Goal: Transaction & Acquisition: Purchase product/service

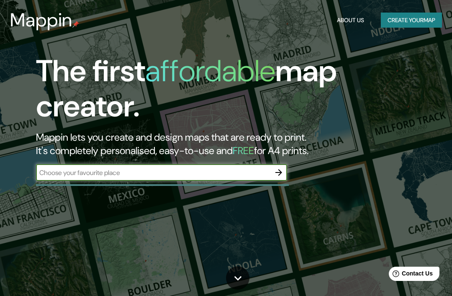
click at [65, 175] on input "text" at bounding box center [153, 173] width 234 height 10
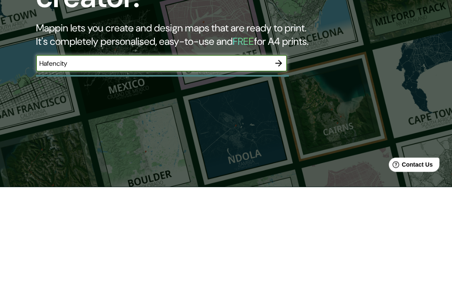
type input "Hafencity"
click at [284, 164] on div at bounding box center [278, 172] width 17 height 17
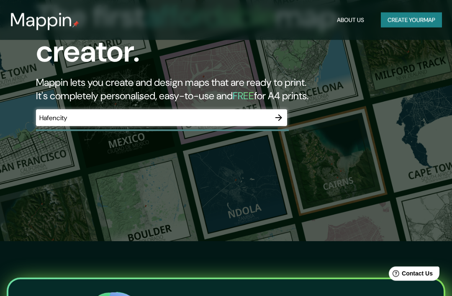
scroll to position [54, 0]
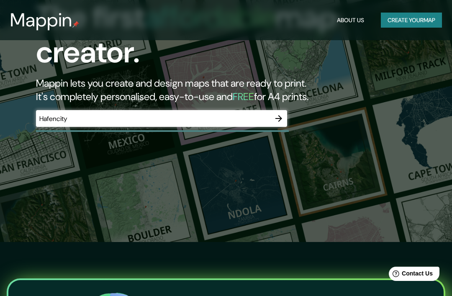
click at [283, 120] on icon "button" at bounding box center [279, 118] width 10 height 10
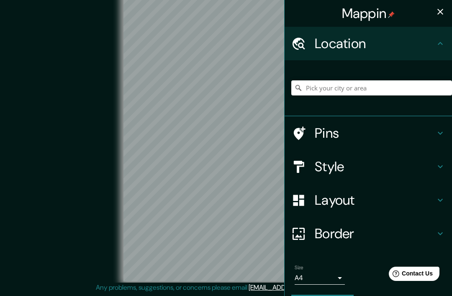
scroll to position [35, 0]
click at [406, 94] on input "Pick your city or area" at bounding box center [371, 87] width 161 height 15
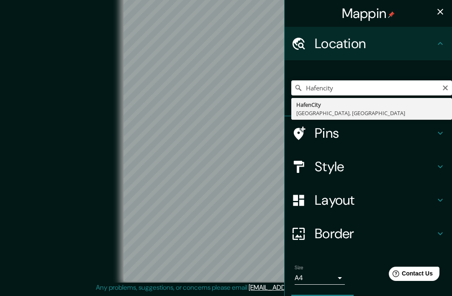
type input "HafenCity, [GEOGRAPHIC_DATA], [GEOGRAPHIC_DATA]"
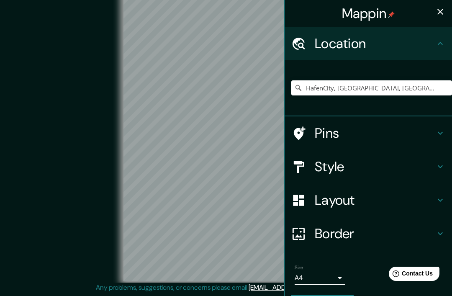
click at [427, 157] on div "Style" at bounding box center [368, 166] width 167 height 33
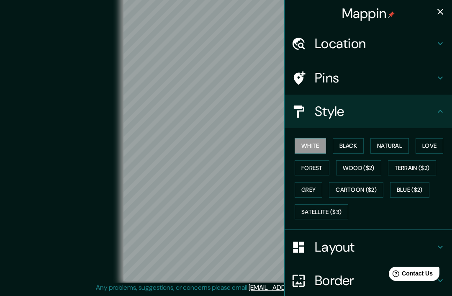
click at [354, 145] on button "Black" at bounding box center [348, 145] width 31 height 15
click at [439, 81] on icon at bounding box center [440, 78] width 10 height 10
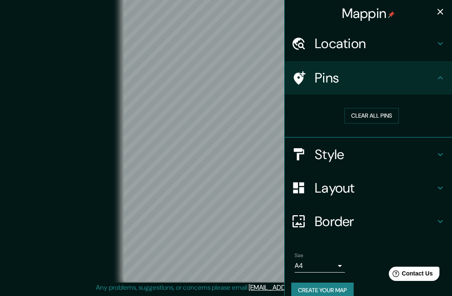
click at [444, 76] on icon at bounding box center [440, 78] width 10 height 10
click at [447, 41] on div "Location" at bounding box center [368, 43] width 167 height 33
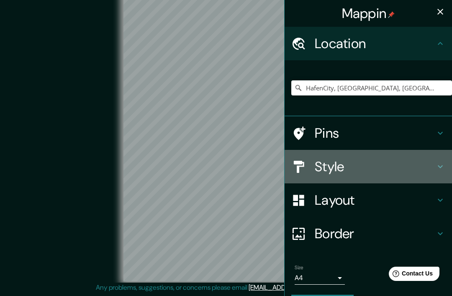
click at [436, 171] on div "Style" at bounding box center [368, 166] width 167 height 33
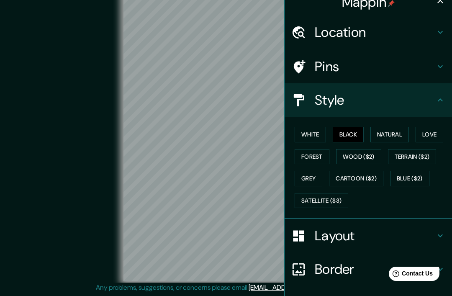
scroll to position [12, 0]
click at [338, 196] on button "Satellite ($3)" at bounding box center [322, 200] width 54 height 15
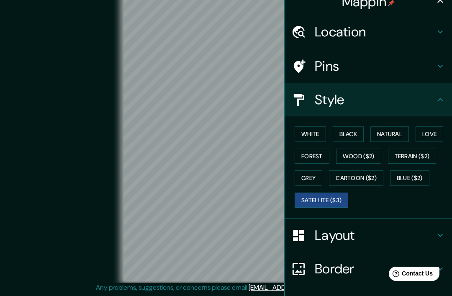
click at [316, 137] on button "White" at bounding box center [310, 133] width 31 height 15
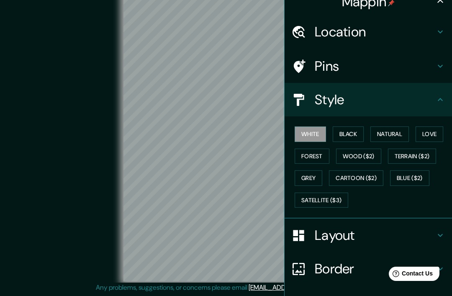
click at [400, 134] on button "Natural" at bounding box center [389, 133] width 39 height 15
click at [430, 136] on button "Love" at bounding box center [430, 133] width 28 height 15
click at [345, 139] on button "Black" at bounding box center [348, 133] width 31 height 15
click at [435, 62] on h4 "Pins" at bounding box center [375, 66] width 121 height 17
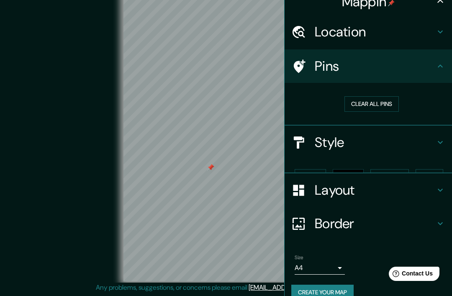
scroll to position [9, 0]
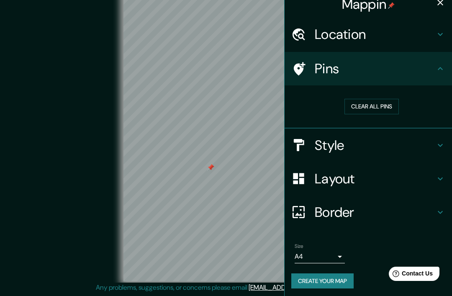
click at [383, 104] on button "Clear all pins" at bounding box center [372, 106] width 54 height 15
click at [303, 253] on body "Mappin Location HafenCity, Hamburg, Germany Pins Clear all pins Style Layout Bo…" at bounding box center [226, 138] width 452 height 296
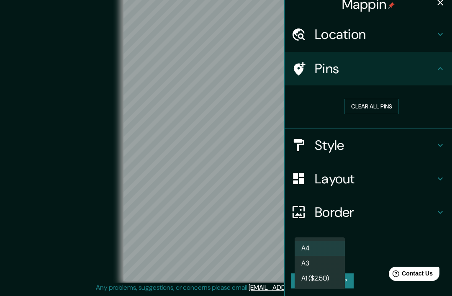
click at [184, 222] on div at bounding box center [226, 148] width 452 height 296
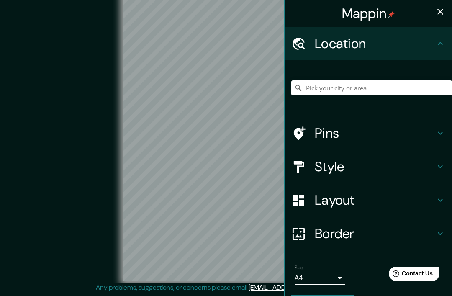
click at [432, 166] on h4 "Style" at bounding box center [375, 166] width 121 height 17
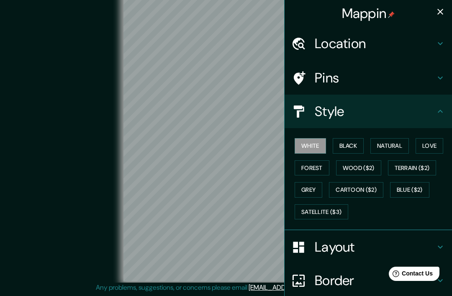
click at [353, 148] on button "Black" at bounding box center [348, 145] width 31 height 15
click at [448, 49] on div "Location" at bounding box center [368, 43] width 167 height 33
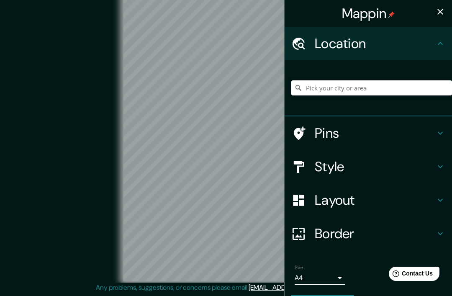
click at [376, 91] on input "Pick your city or area" at bounding box center [371, 87] width 161 height 15
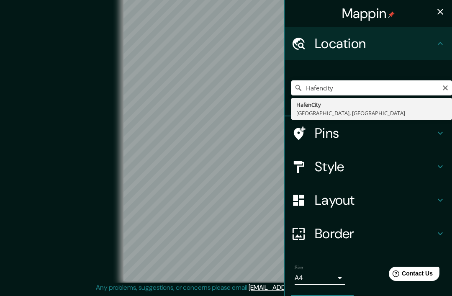
type input "HafenCity, [GEOGRAPHIC_DATA], [GEOGRAPHIC_DATA]"
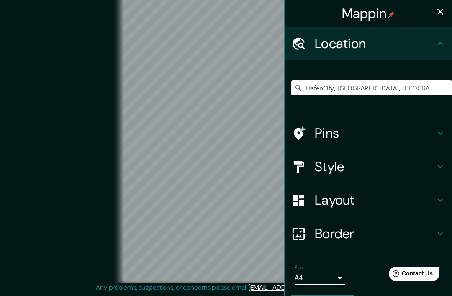
scroll to position [34, 0]
click at [438, 15] on icon "button" at bounding box center [440, 12] width 10 height 10
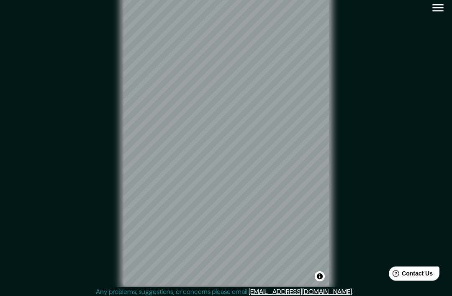
scroll to position [0, 0]
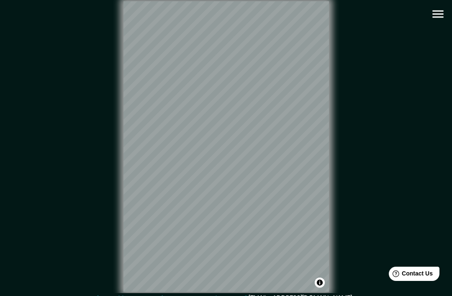
click at [436, 15] on icon "button" at bounding box center [438, 14] width 15 height 15
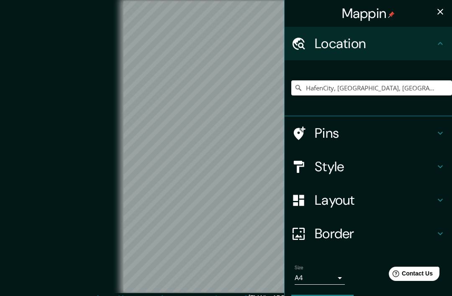
click at [331, 278] on body "Mappin Location HafenCity, [GEOGRAPHIC_DATA], [GEOGRAPHIC_DATA] Pins Style Layo…" at bounding box center [226, 148] width 452 height 296
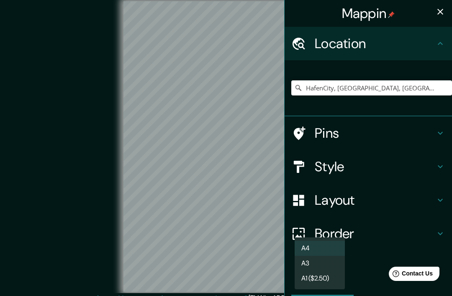
click at [324, 249] on li "A4" at bounding box center [320, 248] width 50 height 15
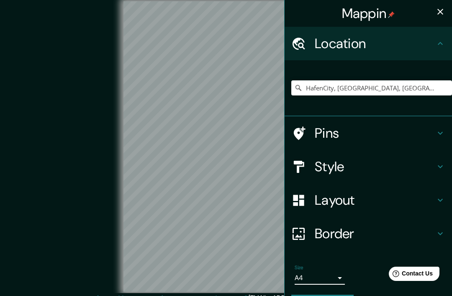
click at [322, 197] on h4 "Layout" at bounding box center [375, 200] width 121 height 17
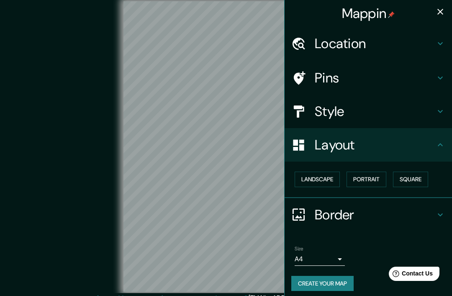
click at [323, 181] on button "Landscape" at bounding box center [317, 179] width 45 height 15
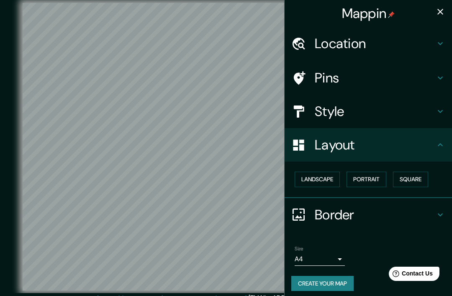
click at [339, 150] on h4 "Layout" at bounding box center [375, 144] width 121 height 17
click at [445, 142] on div "Layout" at bounding box center [368, 144] width 167 height 33
click at [447, 11] on button "button" at bounding box center [440, 11] width 17 height 17
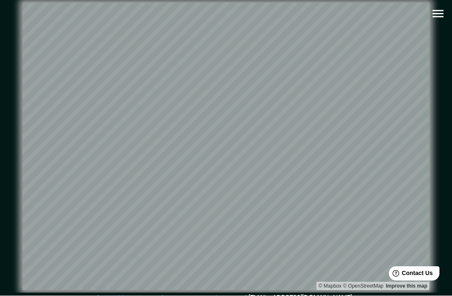
scroll to position [8, 0]
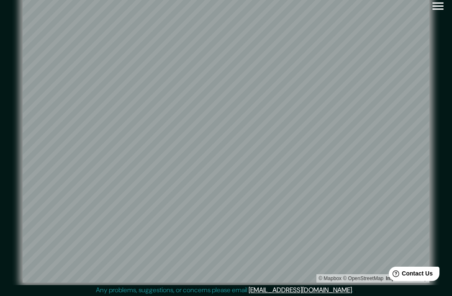
click at [439, 5] on icon "button" at bounding box center [438, 6] width 15 height 15
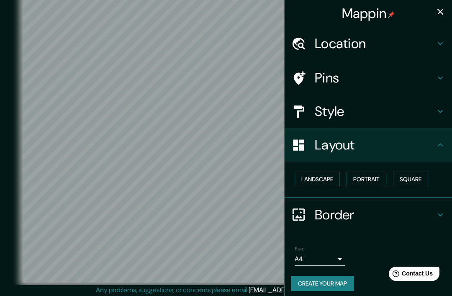
click at [438, 114] on icon at bounding box center [440, 111] width 10 height 10
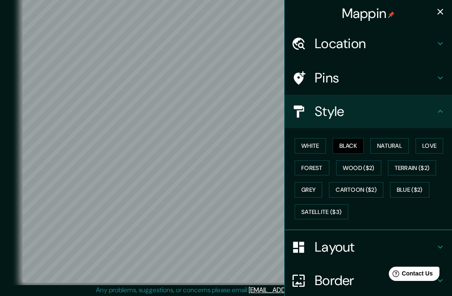
click at [322, 144] on button "White" at bounding box center [310, 145] width 31 height 15
click at [348, 151] on button "Black" at bounding box center [348, 145] width 31 height 15
click at [392, 144] on button "Natural" at bounding box center [389, 145] width 39 height 15
click at [430, 150] on button "Love" at bounding box center [430, 145] width 28 height 15
click at [322, 165] on button "Forest" at bounding box center [312, 167] width 35 height 15
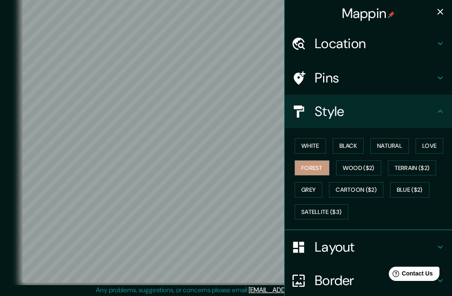
click at [347, 146] on button "Black" at bounding box center [348, 145] width 31 height 15
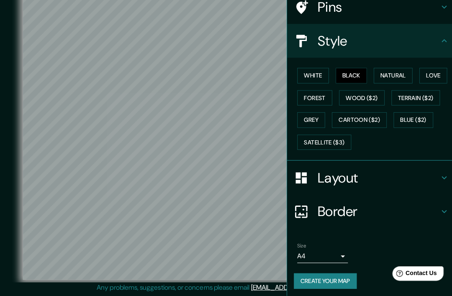
scroll to position [68, 0]
click at [424, 71] on button "Love" at bounding box center [430, 77] width 28 height 15
click at [319, 96] on button "Forest" at bounding box center [312, 100] width 35 height 15
click at [435, 75] on button "Love" at bounding box center [430, 77] width 28 height 15
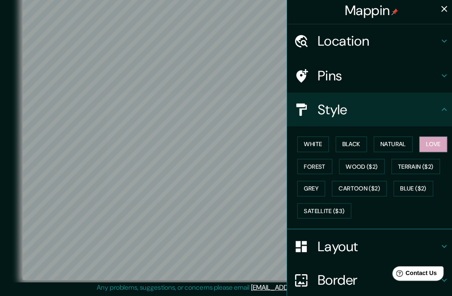
scroll to position [0, 0]
click at [441, 7] on icon "button" at bounding box center [440, 12] width 10 height 10
